Goal: Download file/media

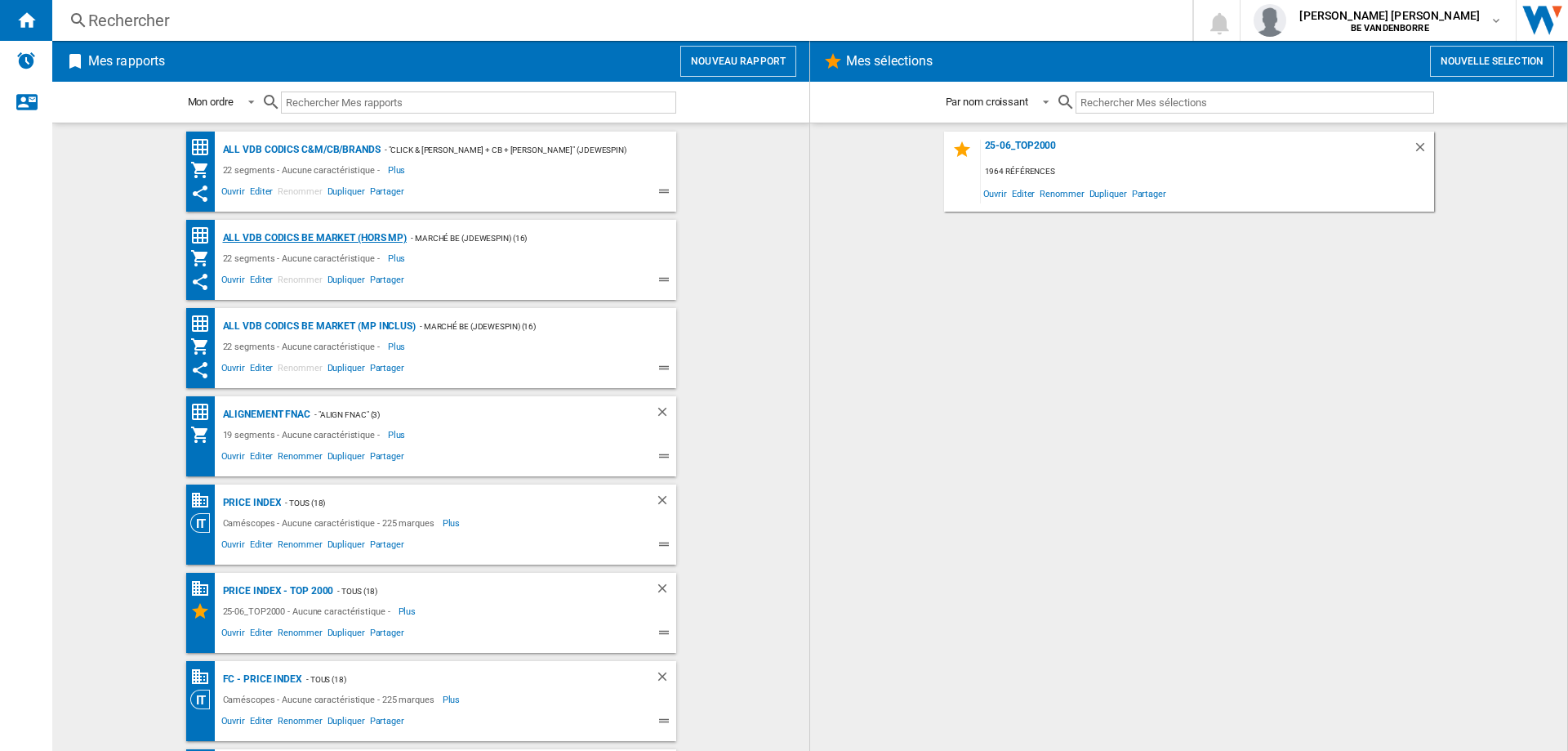
click at [332, 237] on div "ALL VDB CODICS BE MARKET (hors MP)" at bounding box center [312, 238] width 188 height 21
click at [365, 236] on div "ALL VDB CODICS BE MARKET (hors MP)" at bounding box center [312, 238] width 188 height 21
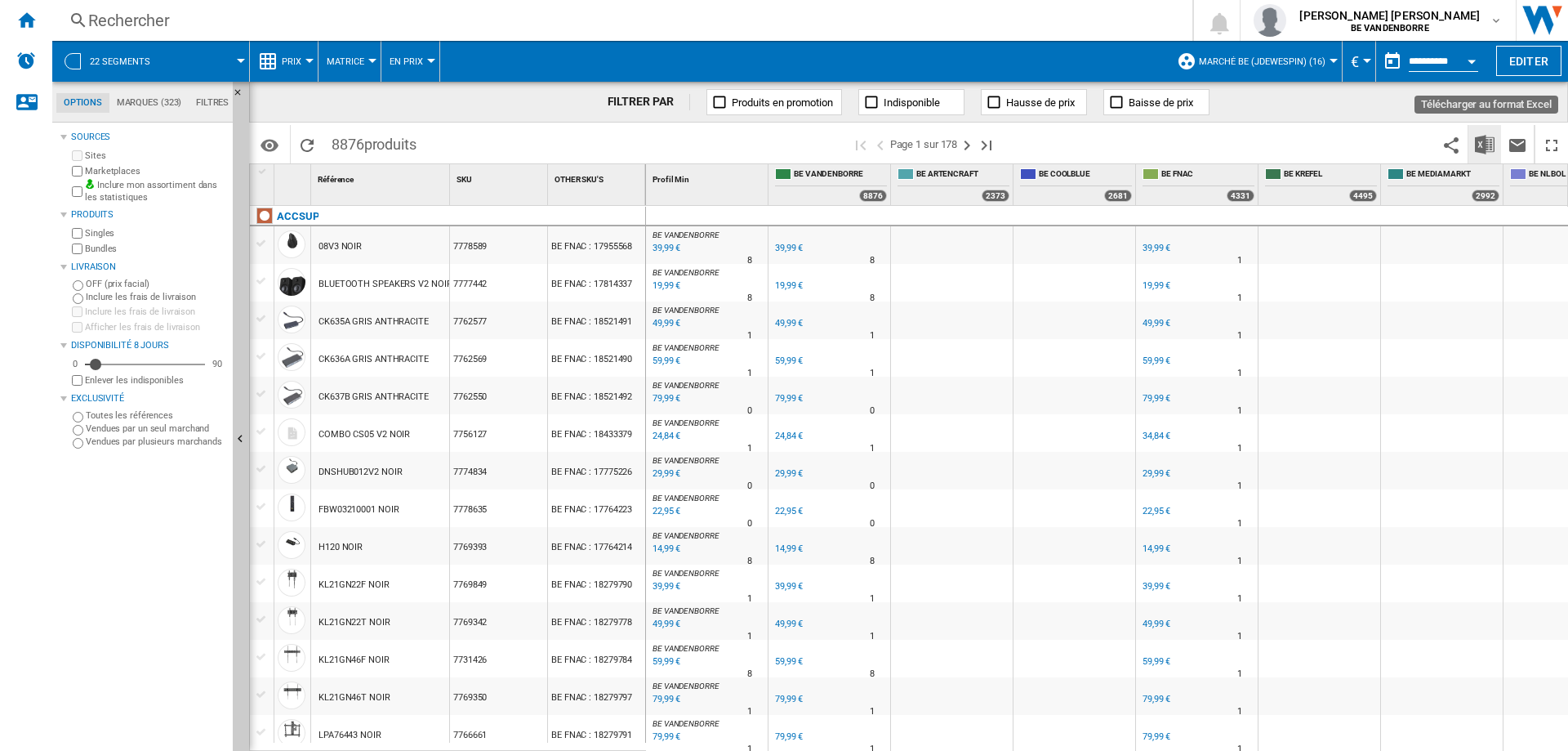
click at [1485, 145] on img "Télécharger au format Excel" at bounding box center [1484, 145] width 20 height 20
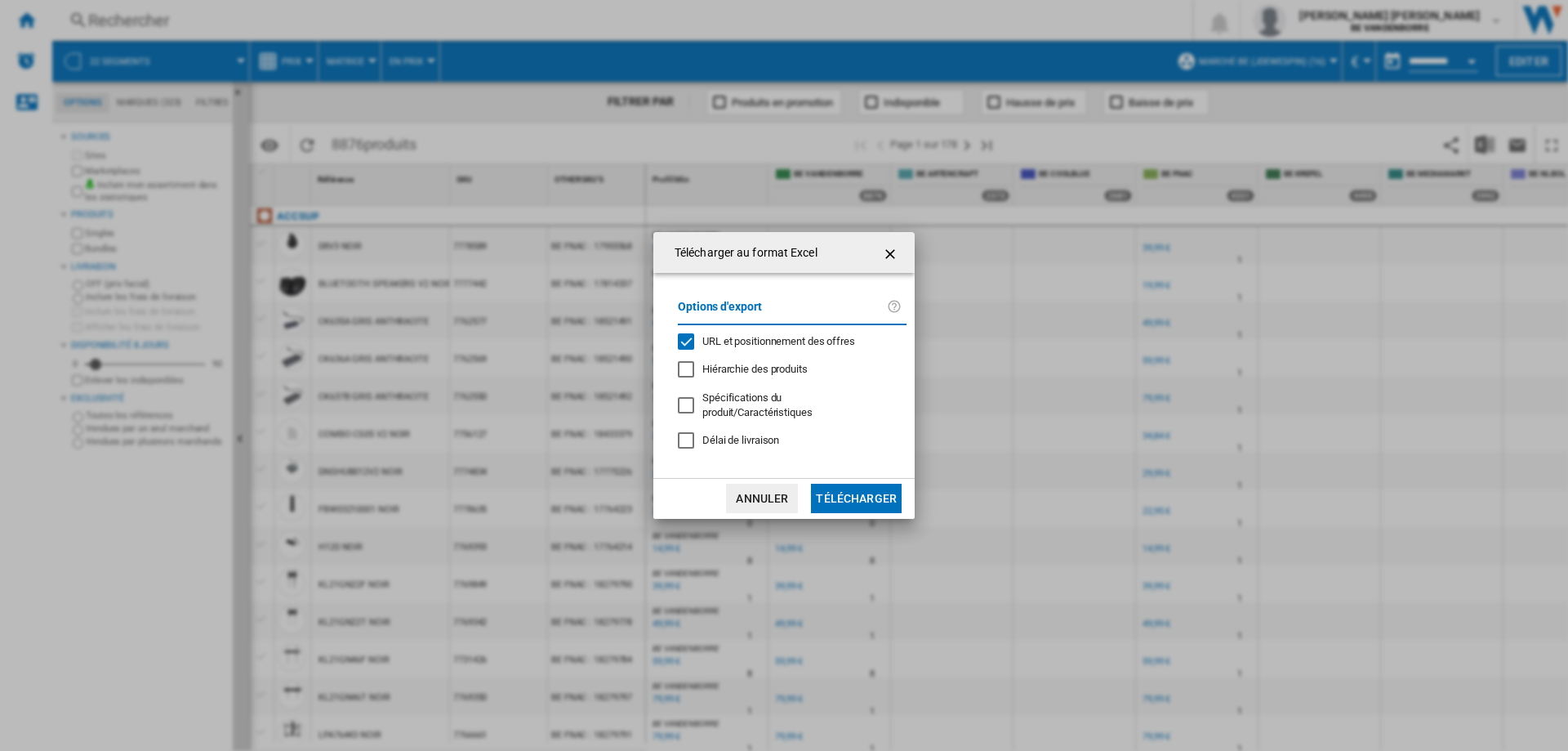
click at [773, 347] on span "URL et positionnement des offres" at bounding box center [778, 341] width 153 height 12
click at [839, 491] on button "Télécharger" at bounding box center [856, 499] width 91 height 30
